Goal: Transaction & Acquisition: Download file/media

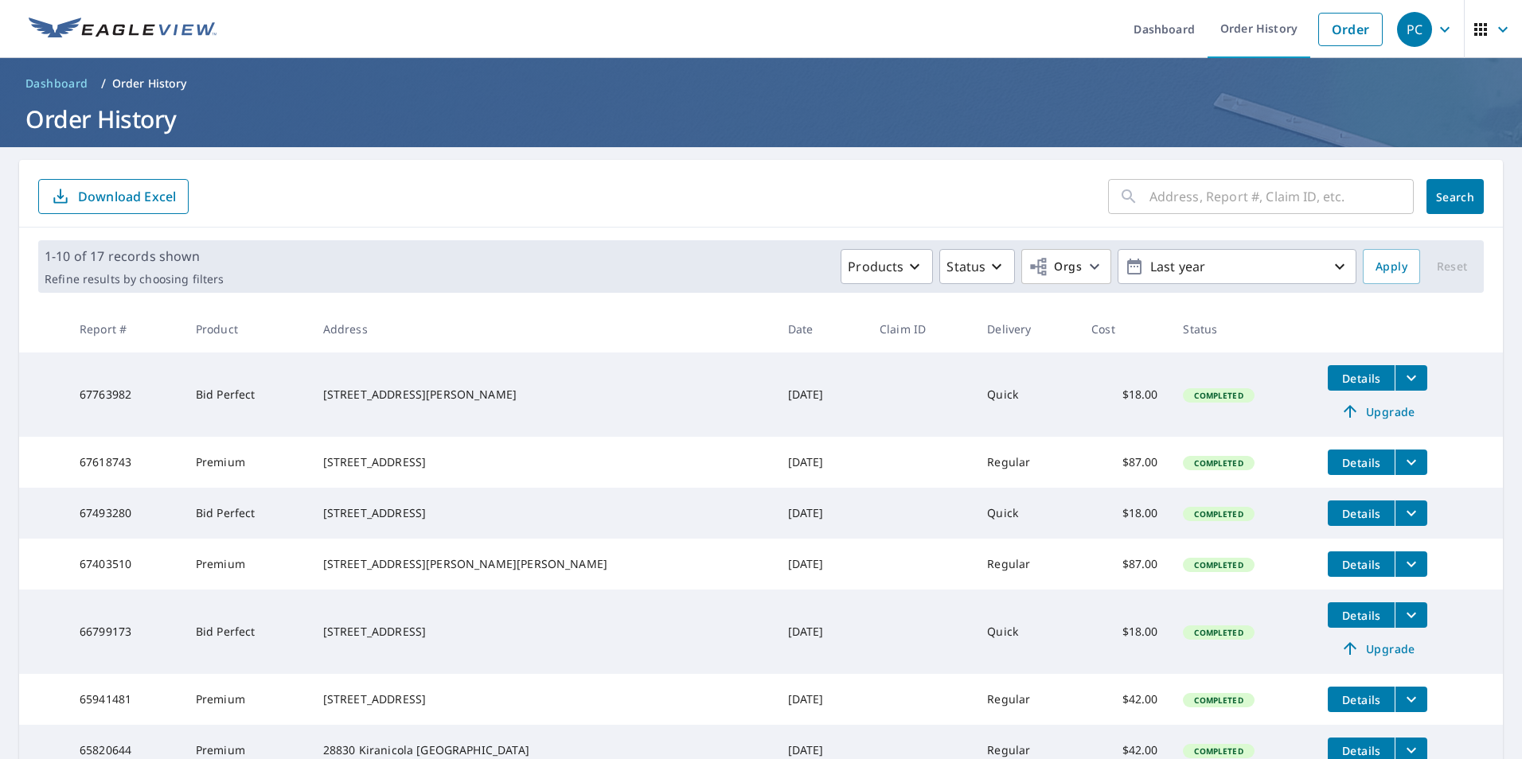
click at [1401, 377] on icon "filesDropdownBtn-67763982" at bounding box center [1410, 377] width 19 height 19
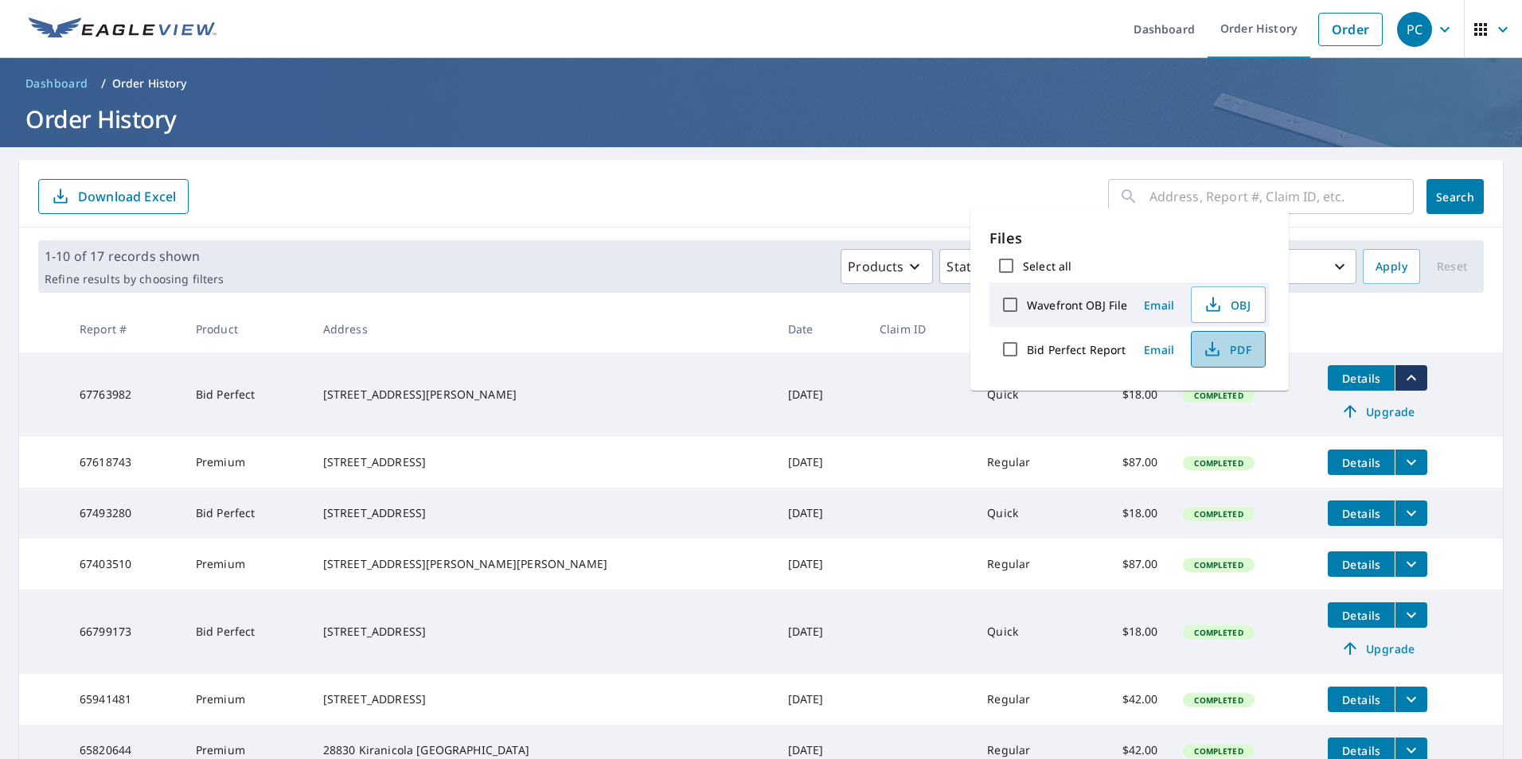
click at [1233, 345] on span "PDF" at bounding box center [1226, 349] width 51 height 19
